Goal: Task Accomplishment & Management: Complete application form

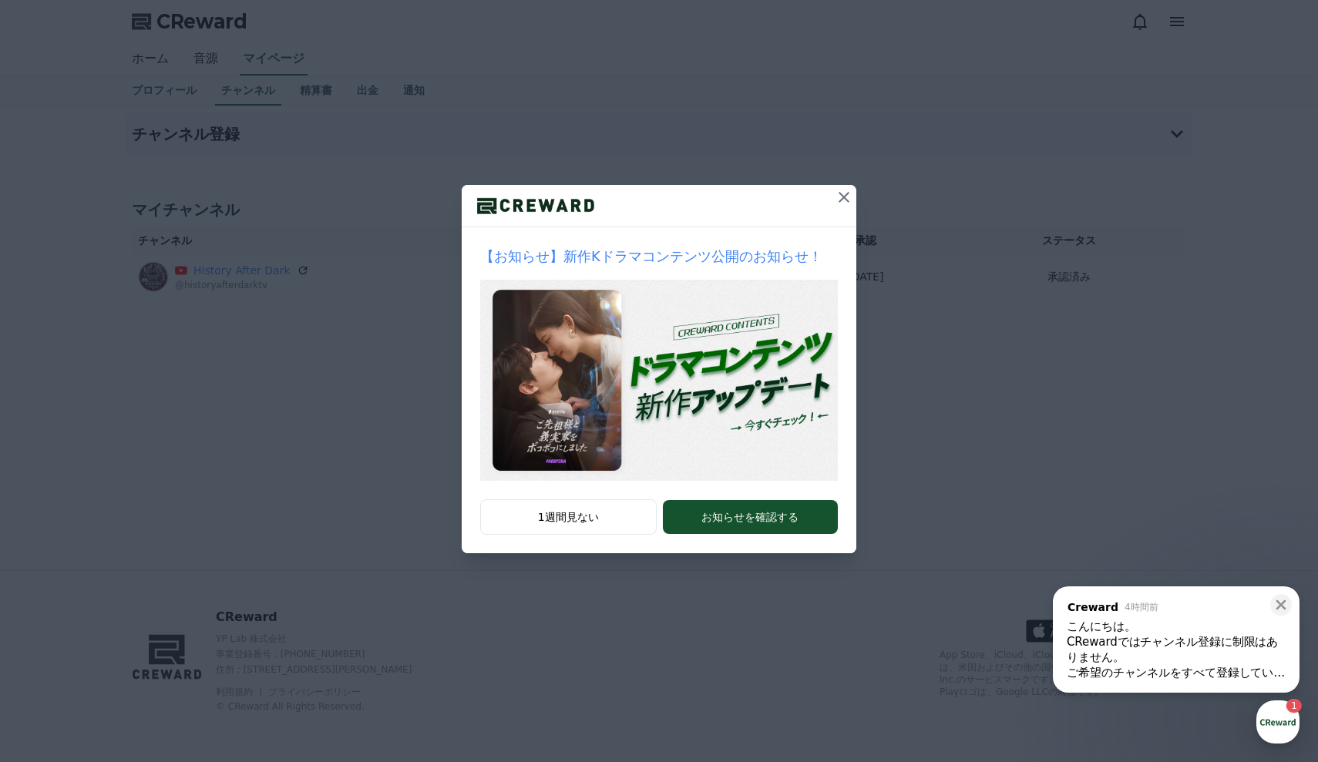
click at [832, 199] on button at bounding box center [843, 197] width 25 height 25
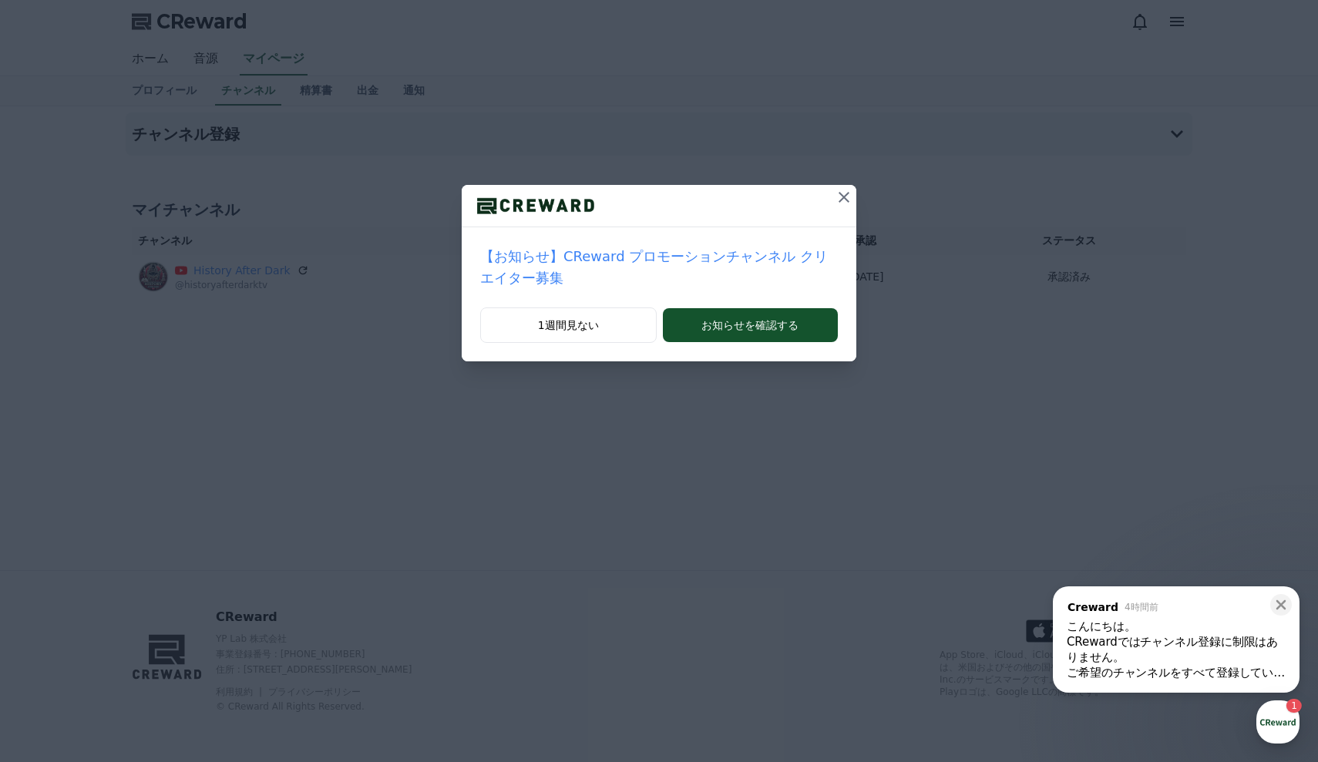
click at [851, 196] on icon at bounding box center [844, 197] width 18 height 18
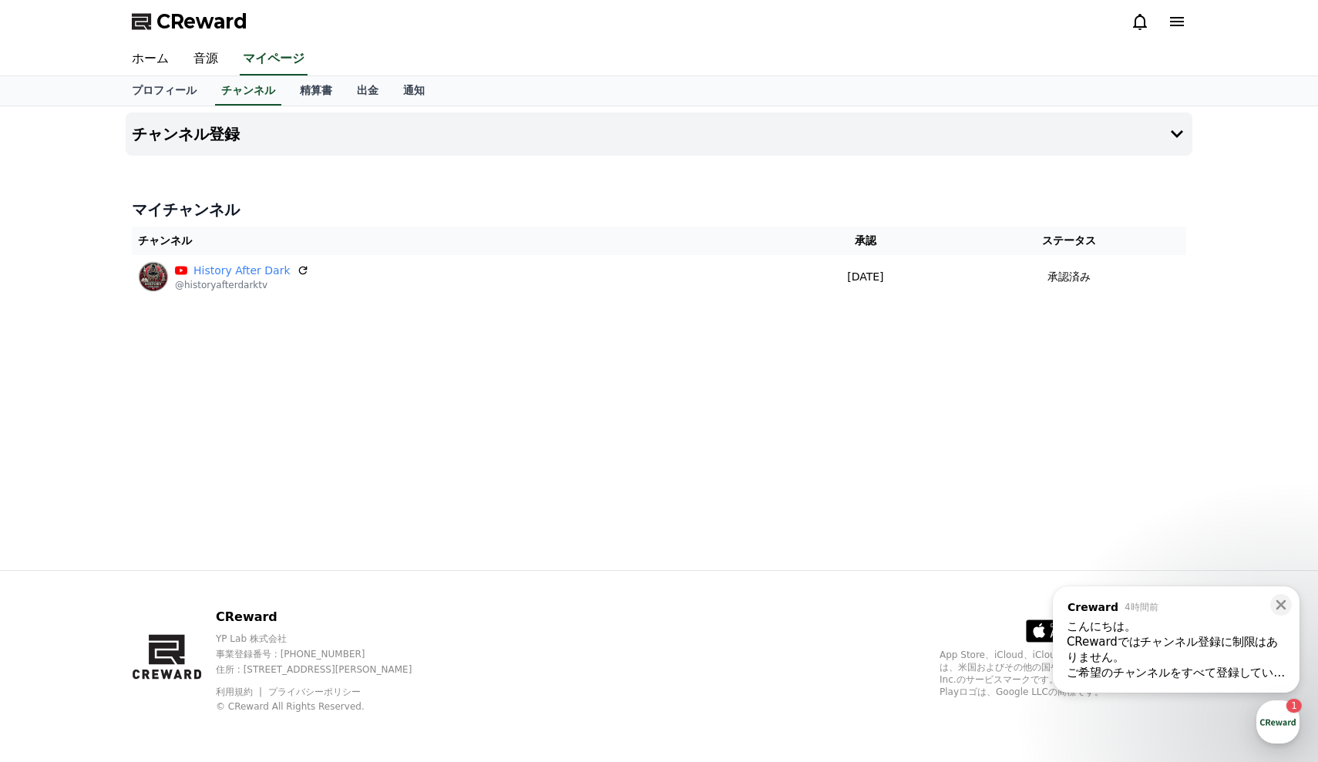
click at [1265, 653] on div "CRewardではチャンネル登録に制限はありません。" at bounding box center [1176, 649] width 219 height 31
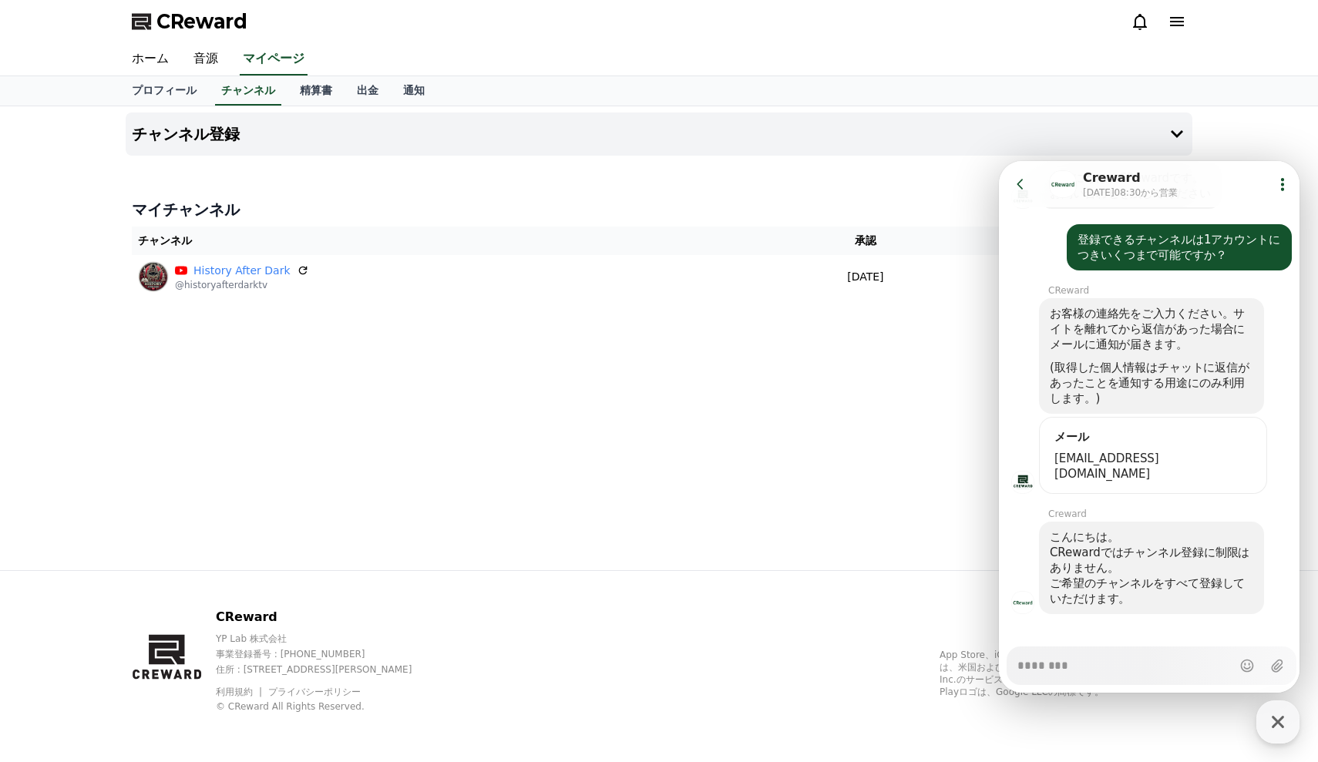
type textarea "*"
click at [922, 435] on div "チャンネル登録 マイチャンネル チャンネル 承認 ステータス History After Dark @historyafterdarktv 2025-09-0…" at bounding box center [658, 338] width 1079 height 464
click at [1019, 180] on icon at bounding box center [1020, 183] width 15 height 15
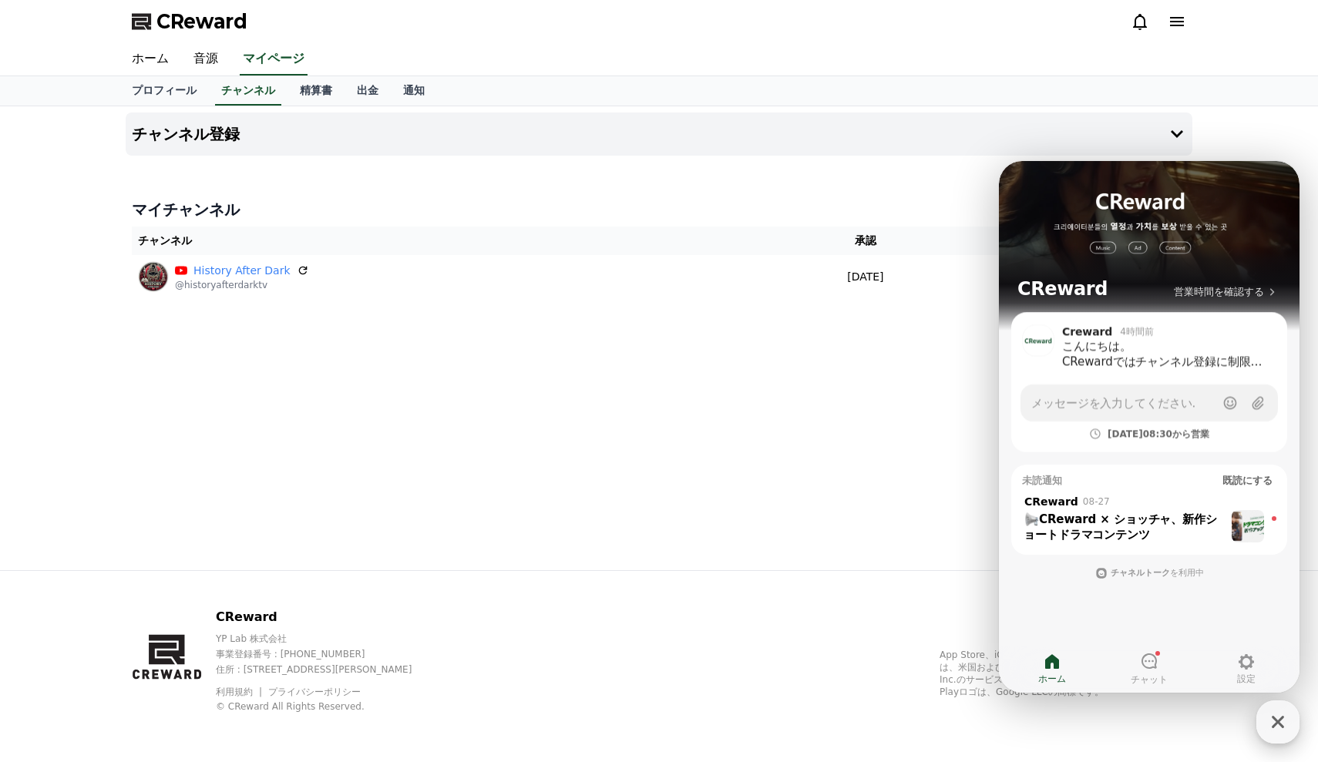
click at [1278, 723] on icon "button" at bounding box center [1278, 722] width 12 height 12
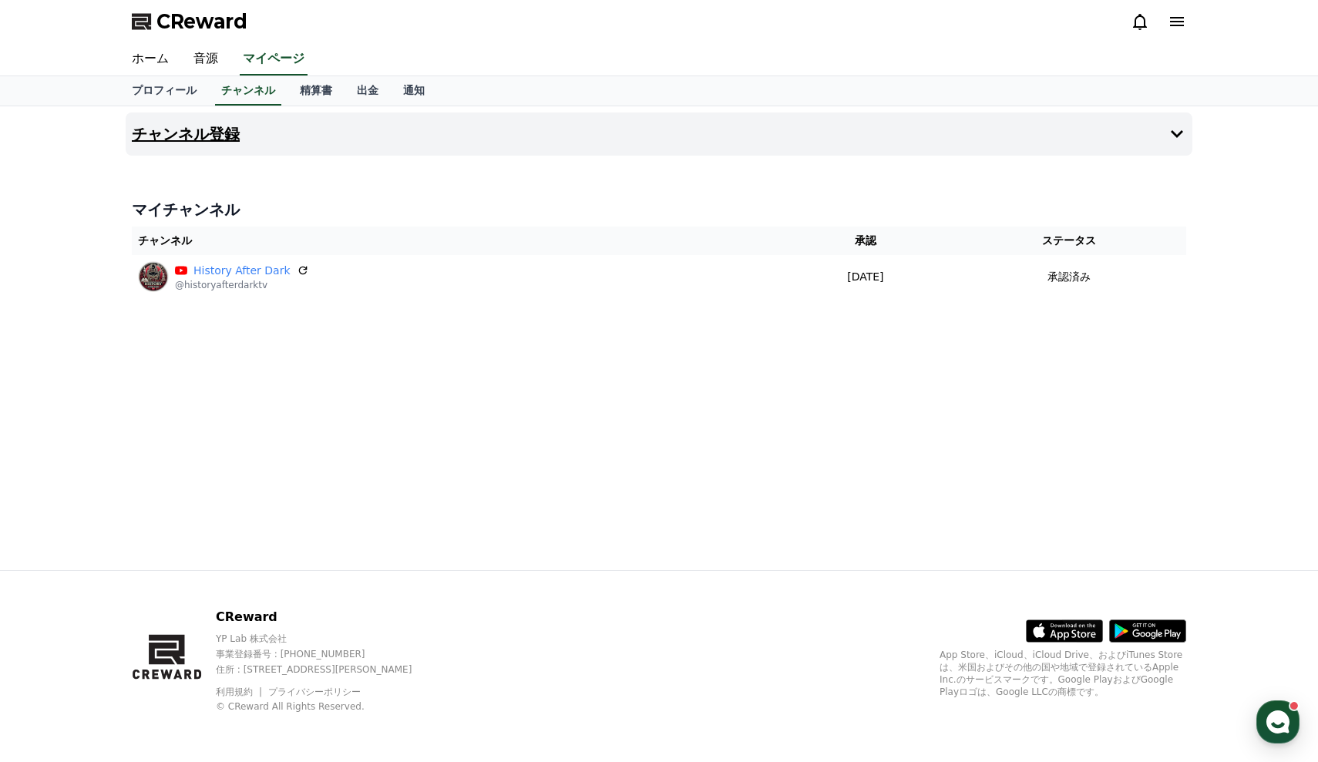
click at [1043, 129] on button "チャンネル登録" at bounding box center [659, 134] width 1067 height 43
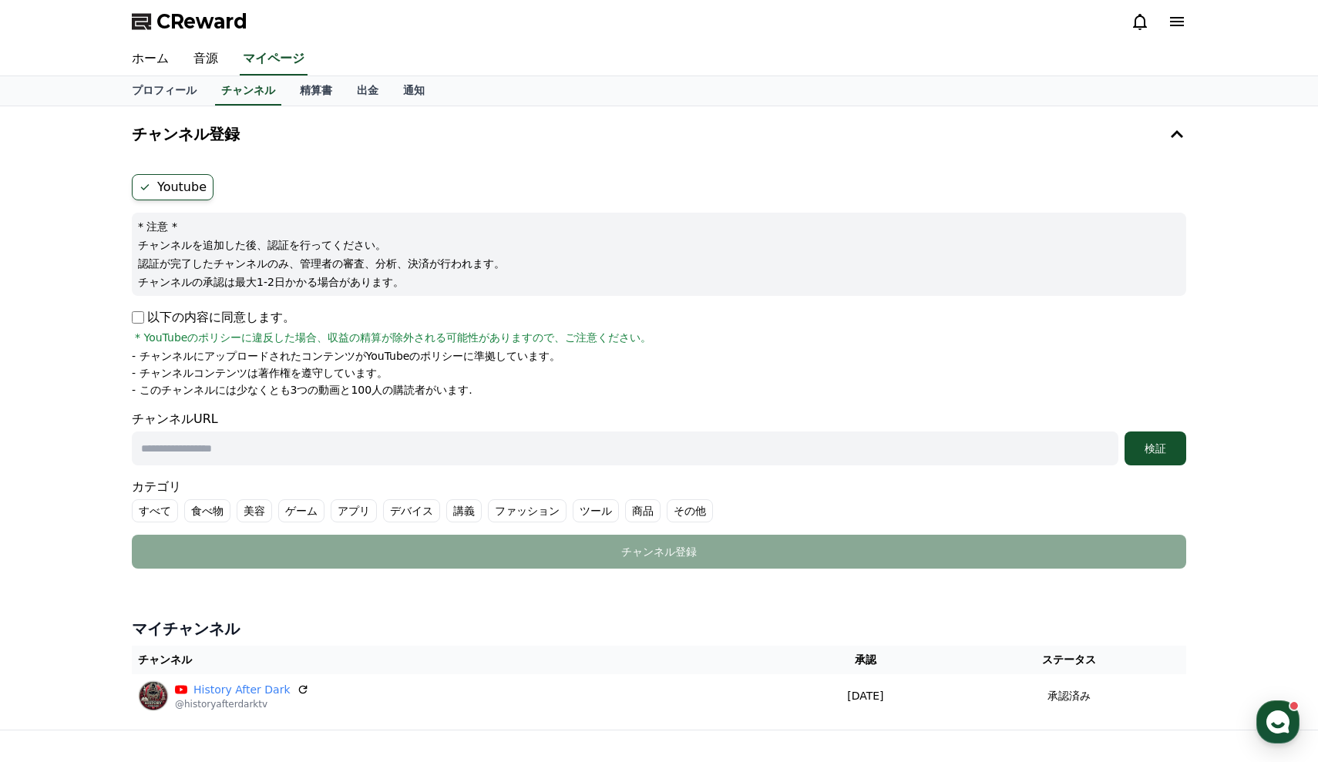
click at [667, 504] on label "その他" at bounding box center [690, 510] width 46 height 23
click at [532, 445] on input "text" at bounding box center [625, 449] width 986 height 34
paste input "**********"
type input "**********"
click at [1148, 442] on div "検証" at bounding box center [1154, 448] width 49 height 15
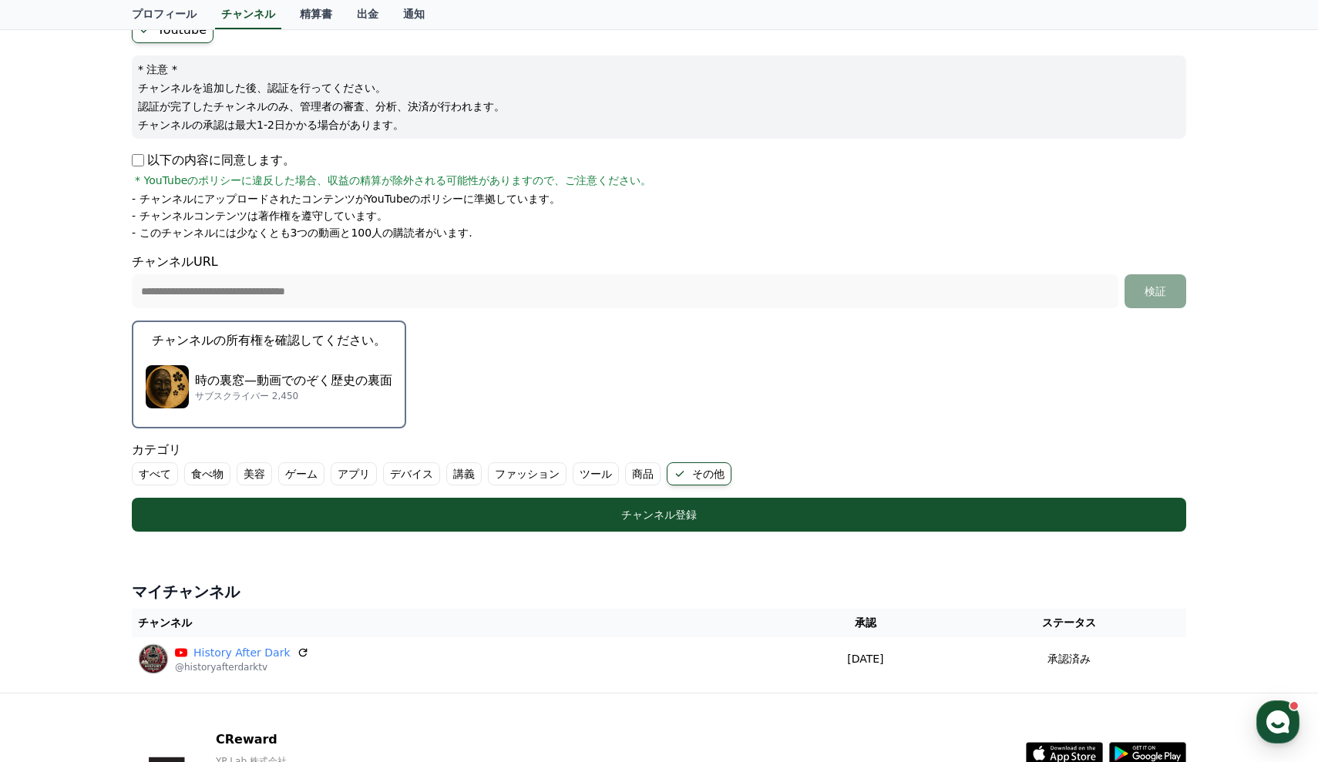
scroll to position [200, 0]
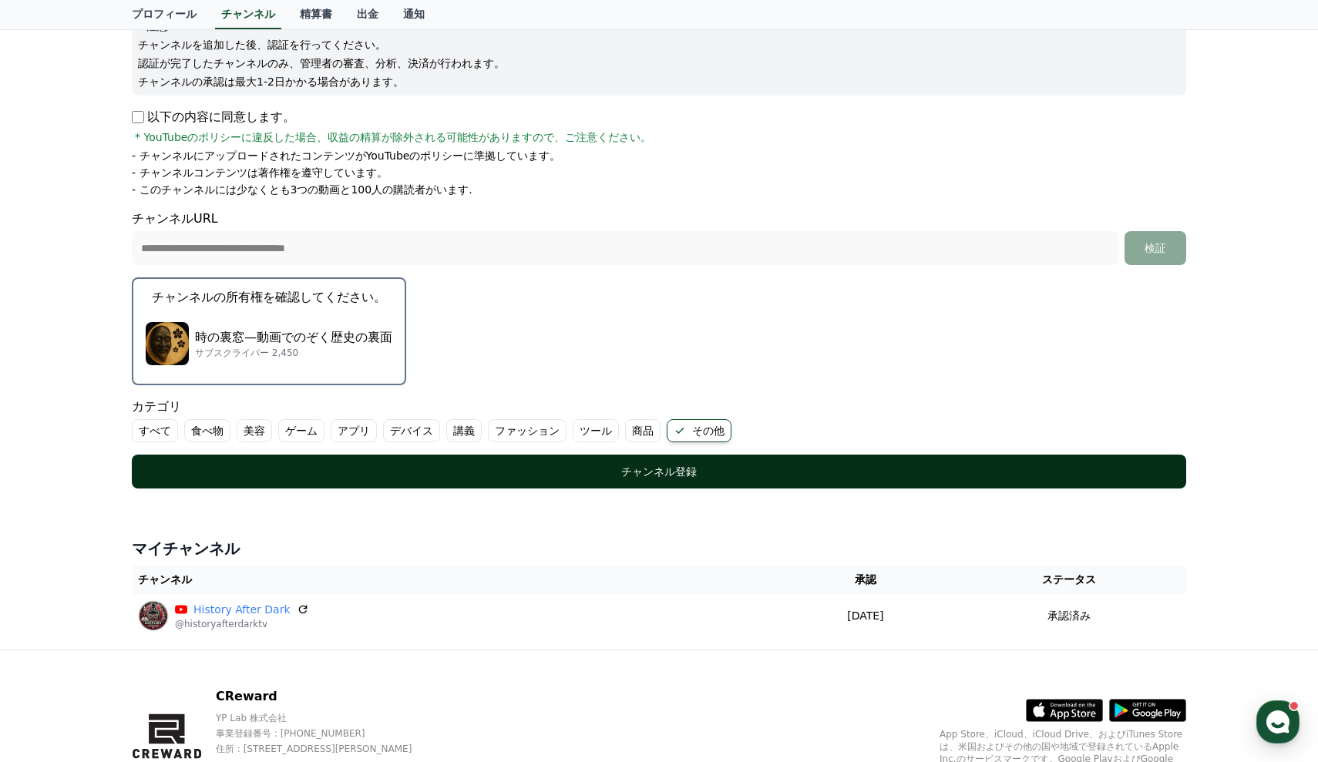
click at [637, 472] on div "チャンネル登録" at bounding box center [659, 471] width 993 height 15
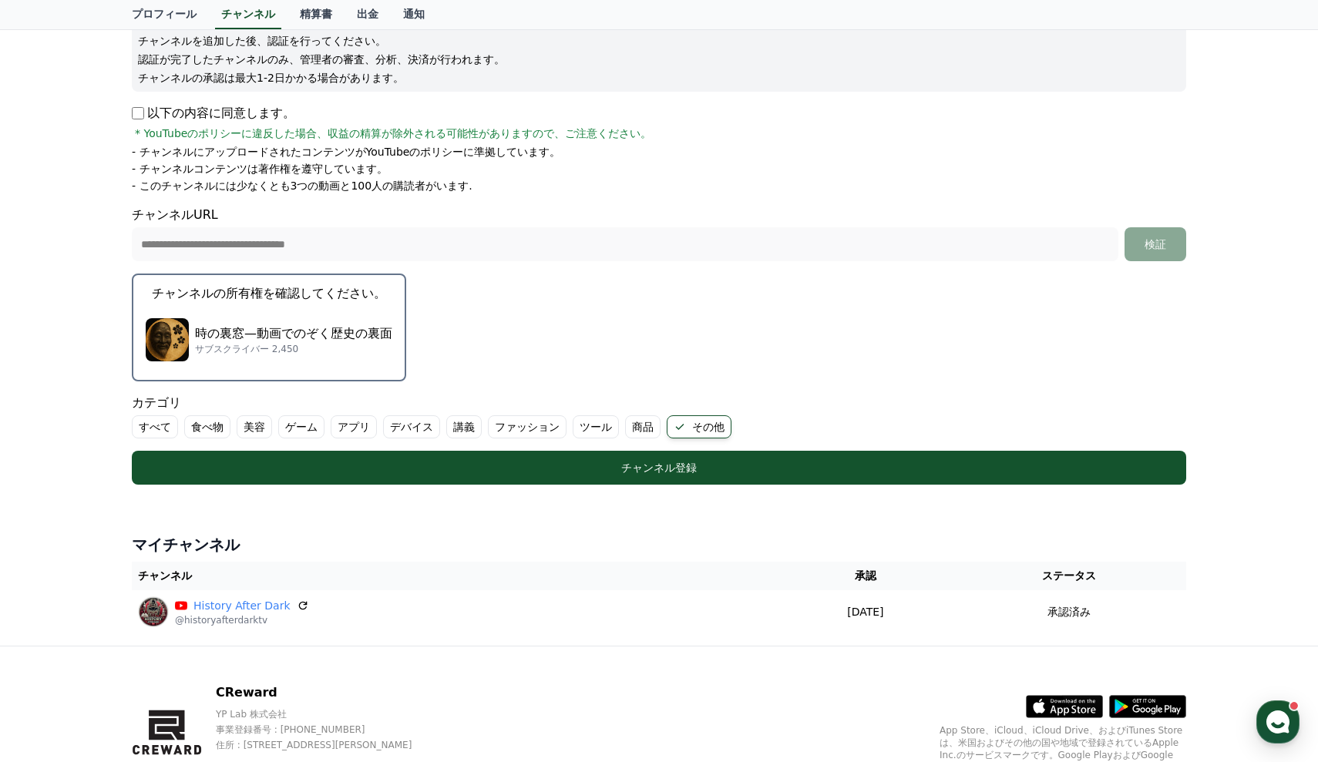
scroll to position [262, 0]
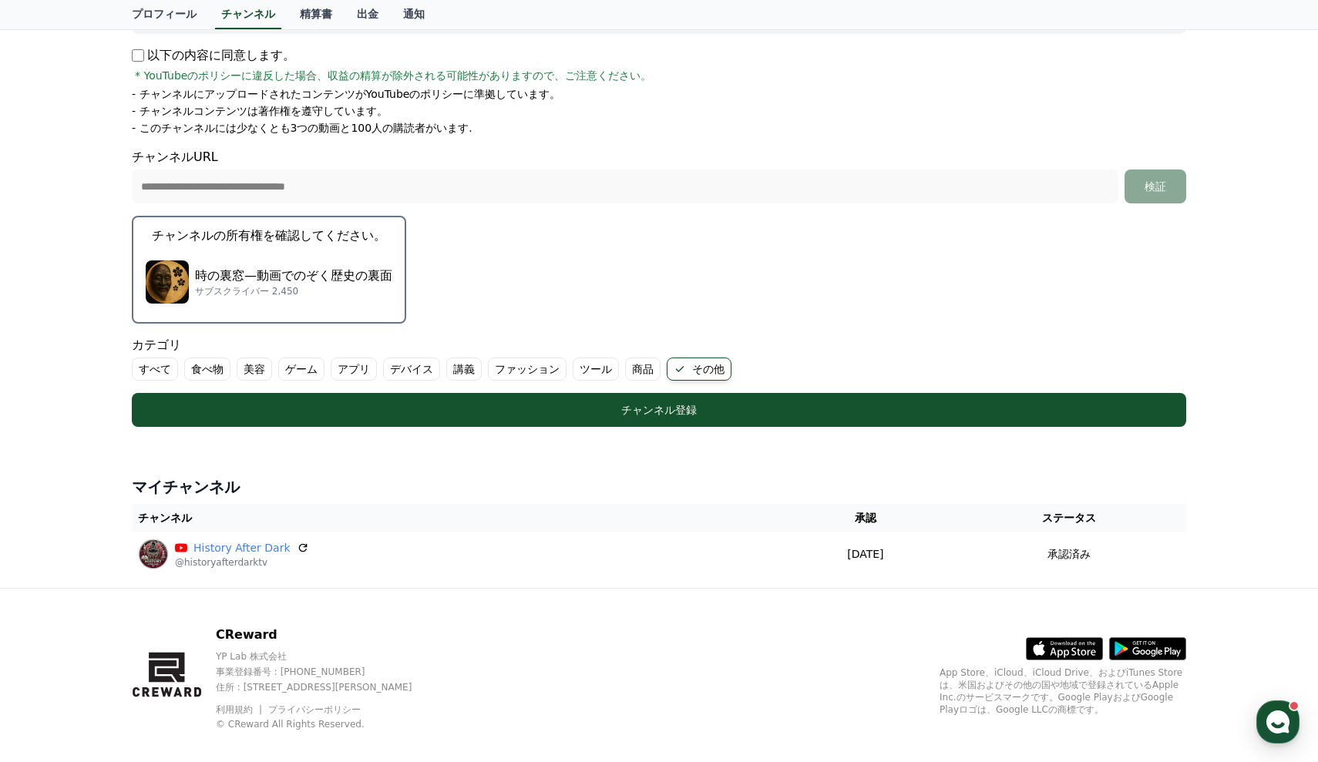
click at [333, 272] on p "時の裏窓—動画でのぞく歴史の裏面" at bounding box center [293, 276] width 197 height 18
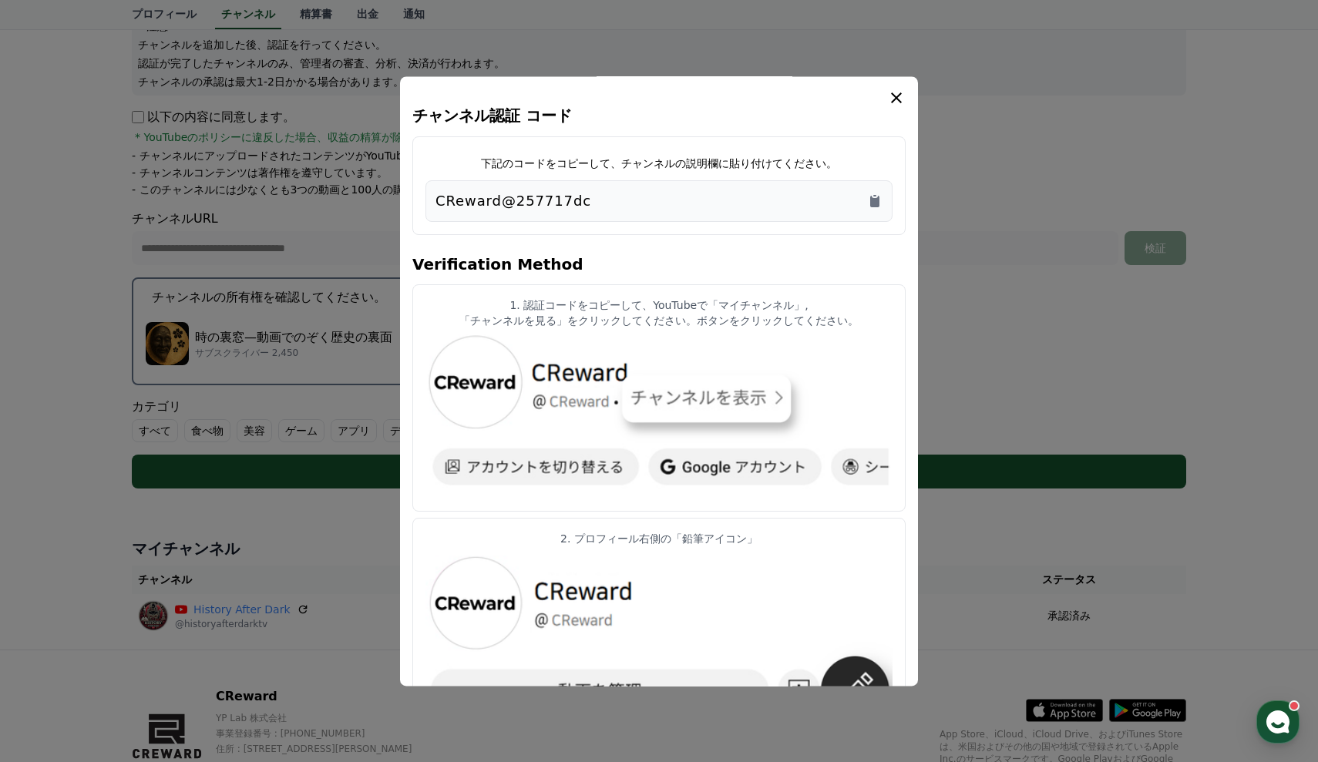
scroll to position [179, 0]
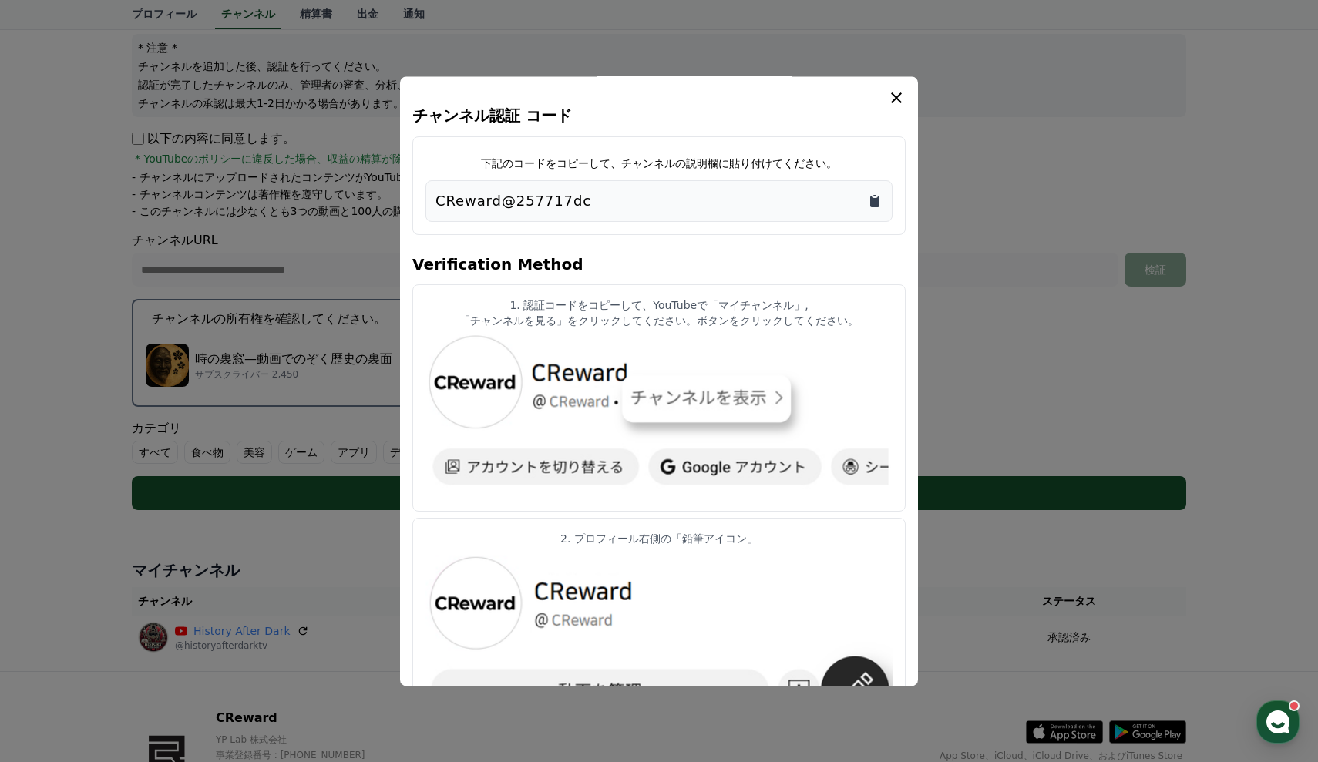
click at [872, 203] on icon "Copy to clipboard" at bounding box center [874, 202] width 9 height 12
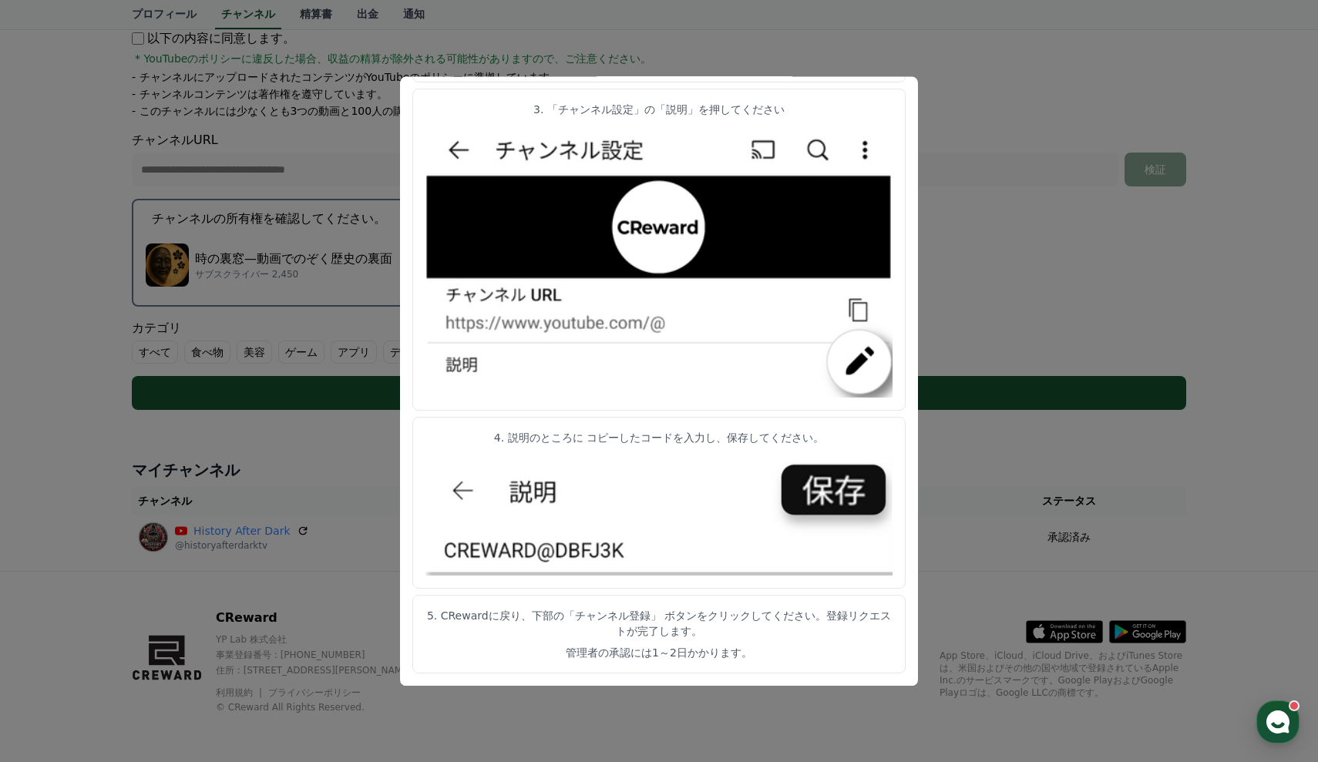
scroll to position [277, 0]
click at [950, 488] on button "close modal" at bounding box center [659, 381] width 1318 height 762
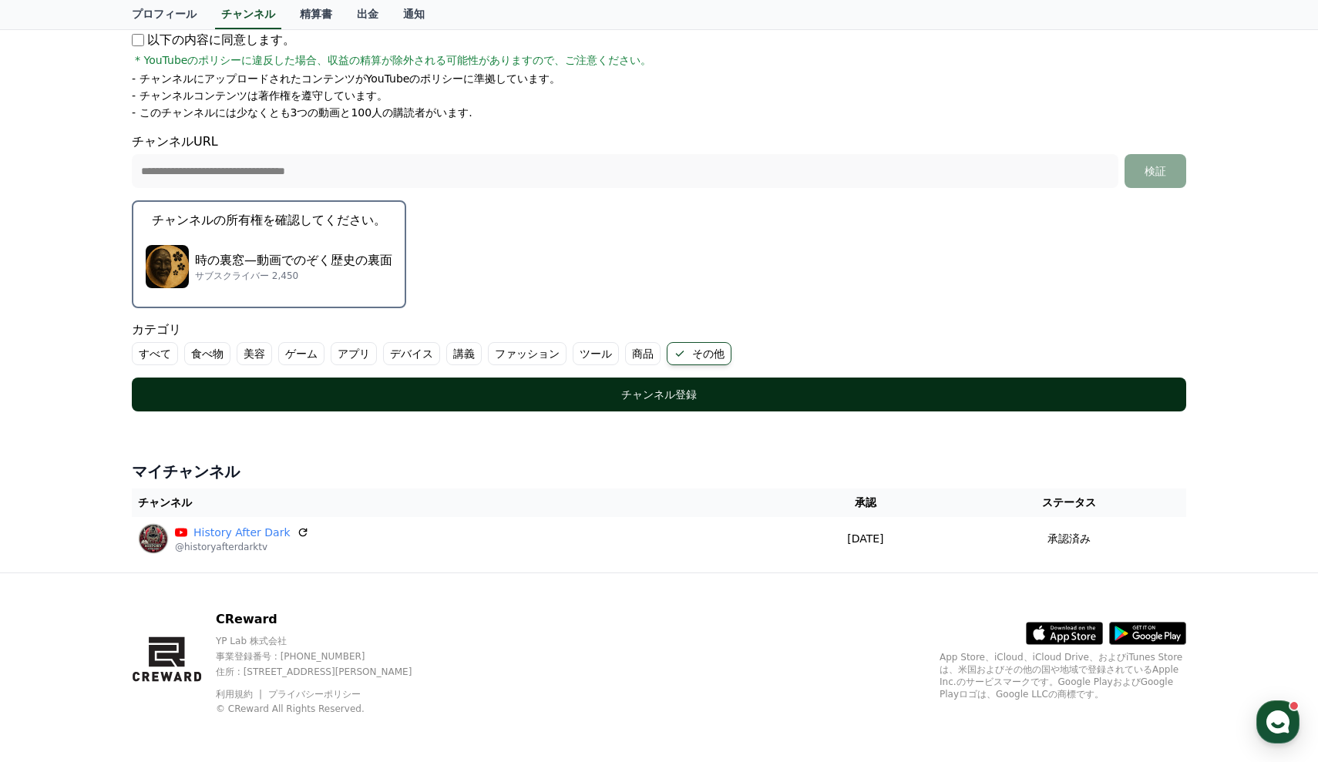
click at [733, 384] on button "チャンネル登録" at bounding box center [659, 395] width 1054 height 34
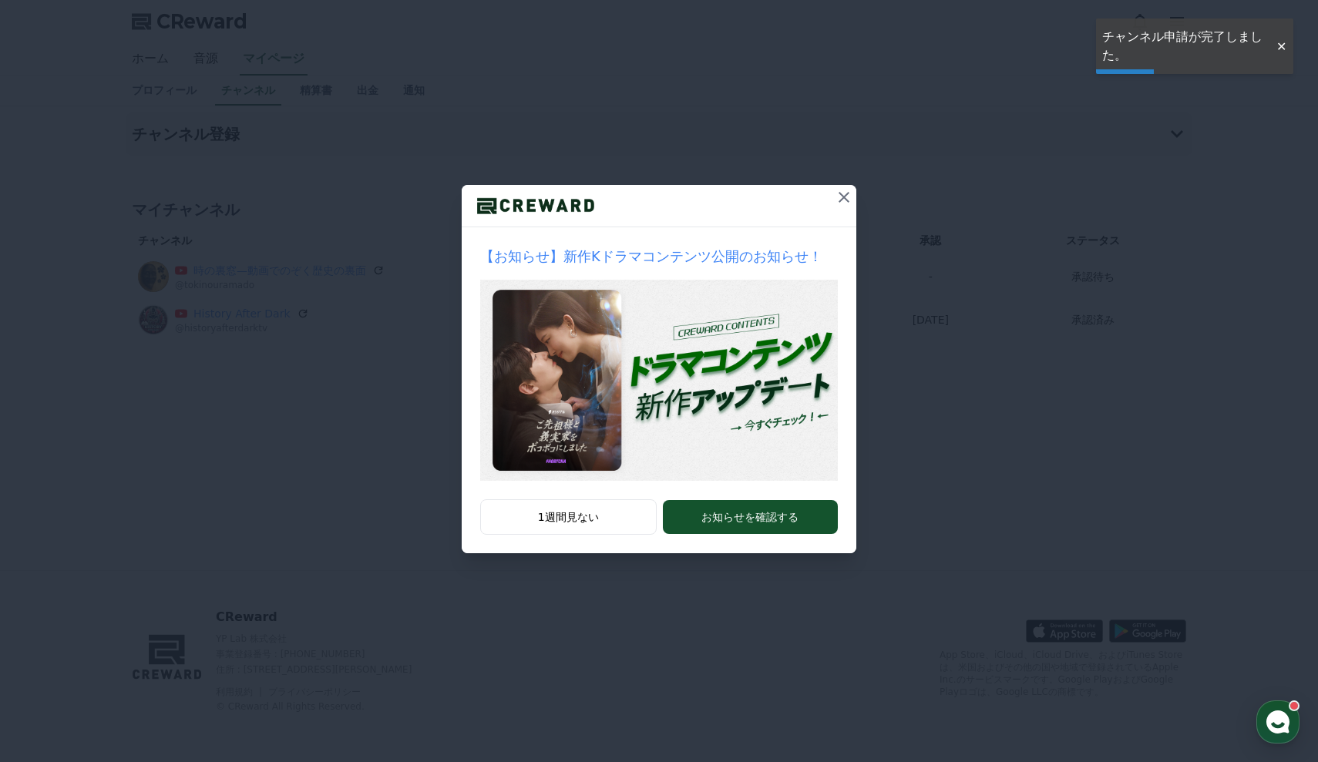
click at [841, 198] on icon at bounding box center [844, 197] width 18 height 18
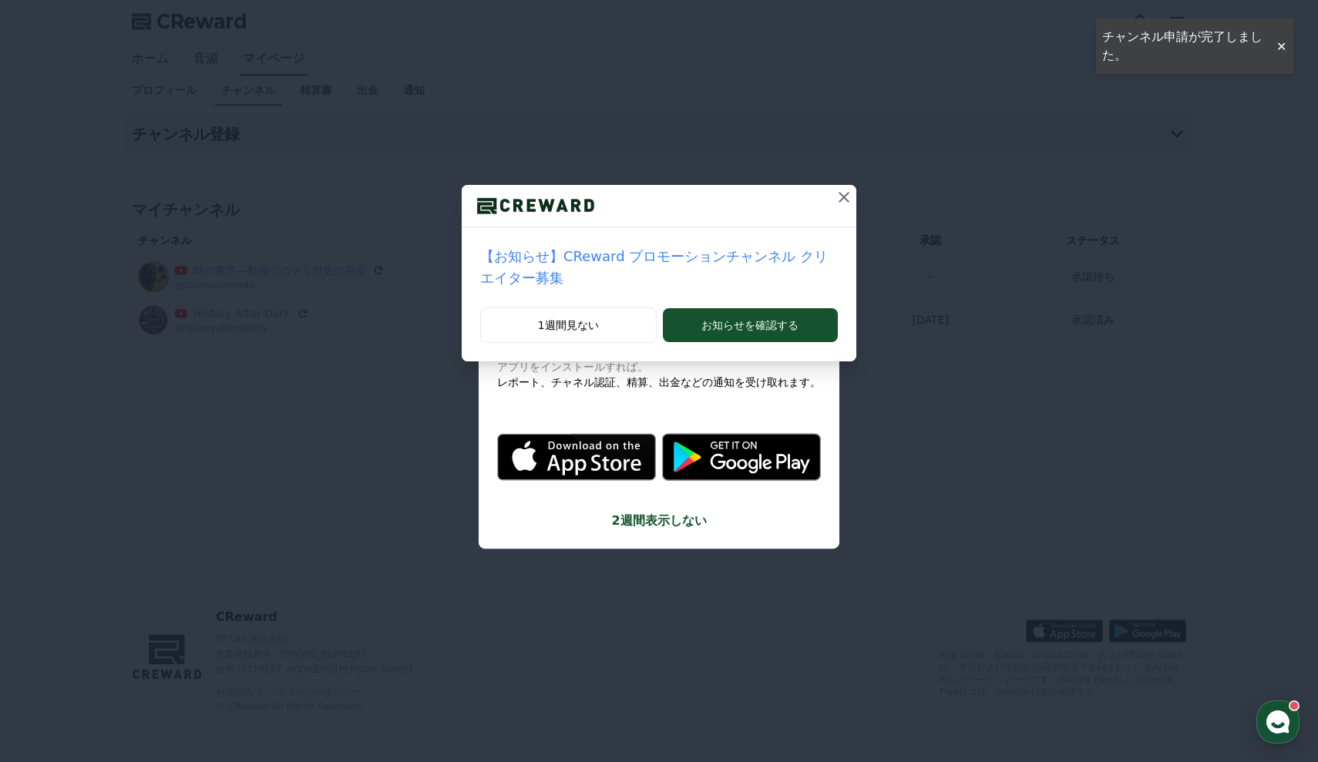
click at [841, 198] on icon at bounding box center [844, 197] width 18 height 18
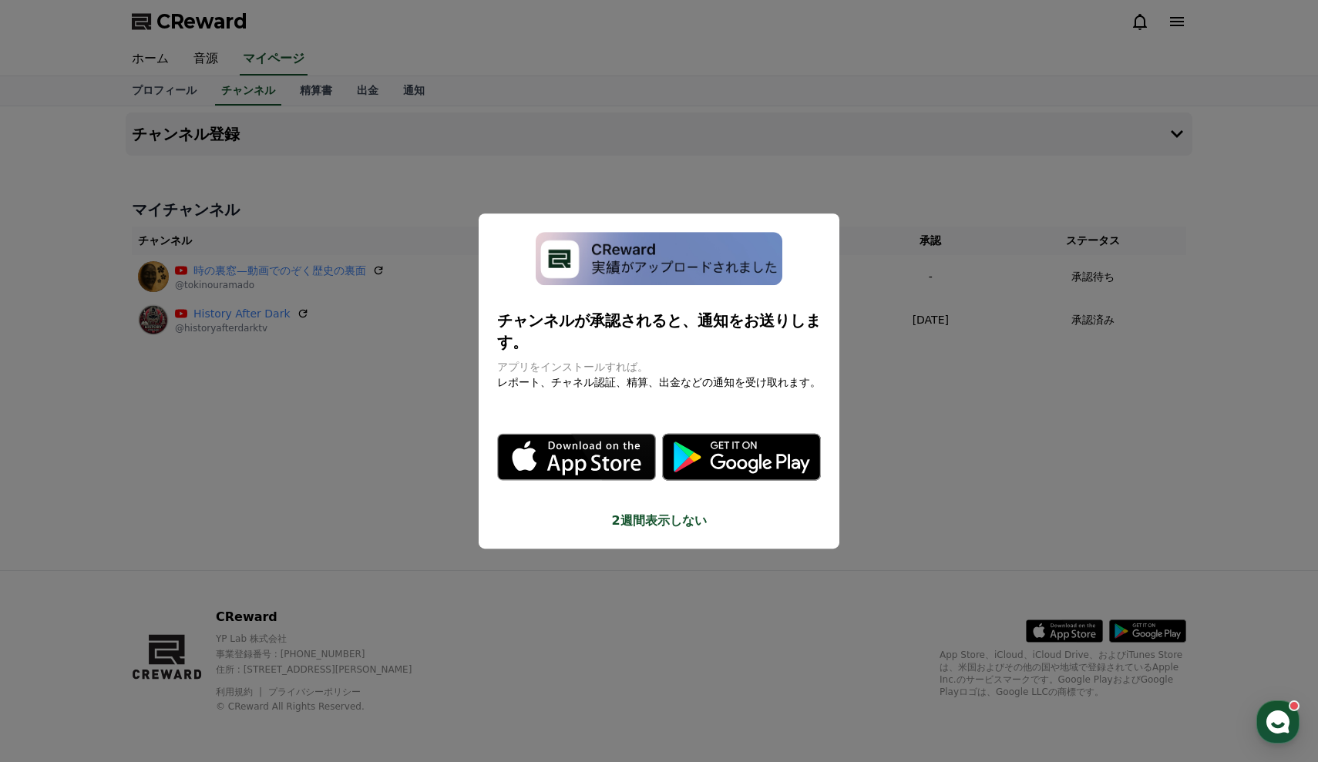
click at [975, 422] on button "close modal" at bounding box center [659, 381] width 1318 height 762
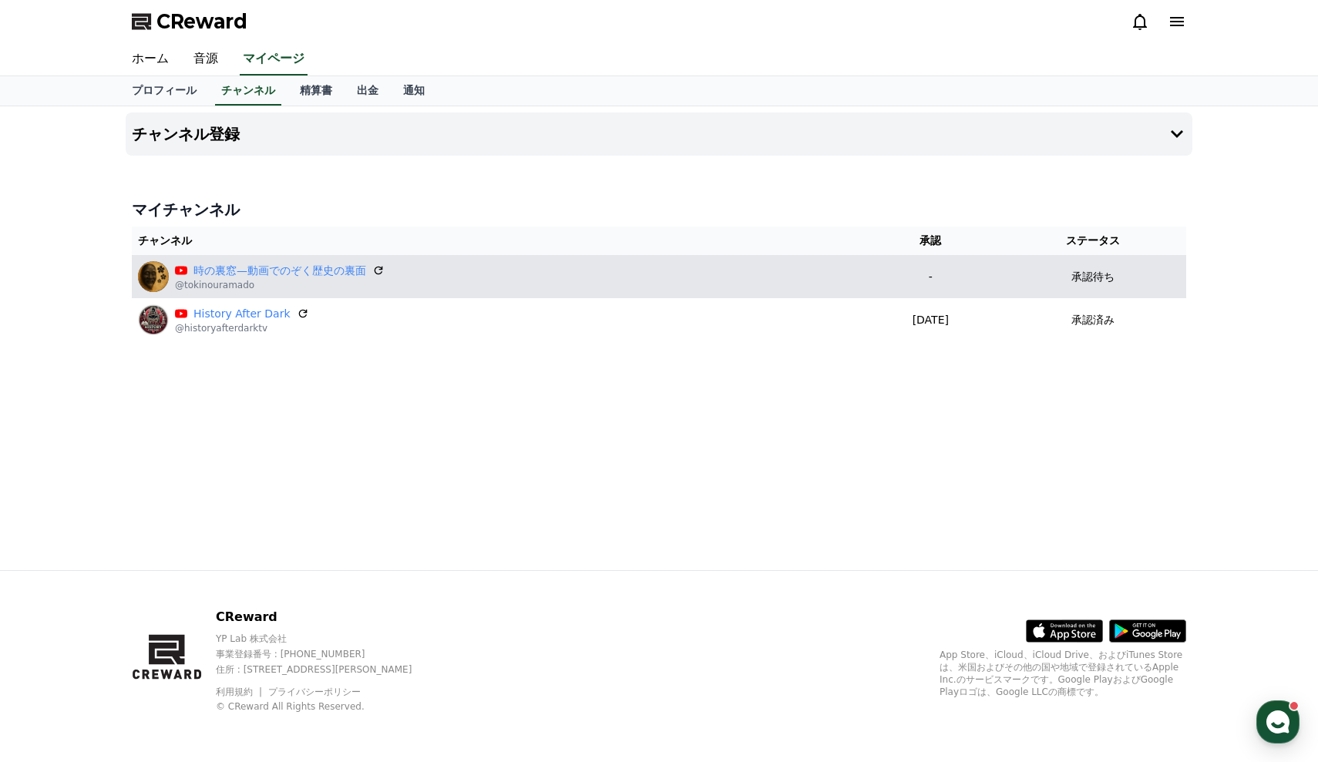
click at [644, 277] on div "時の裏窓—動画でのぞく歴史の裏面 @tokinouramado" at bounding box center [496, 276] width 717 height 31
click at [374, 270] on icon at bounding box center [378, 270] width 9 height 9
